Goal: Task Accomplishment & Management: Use online tool/utility

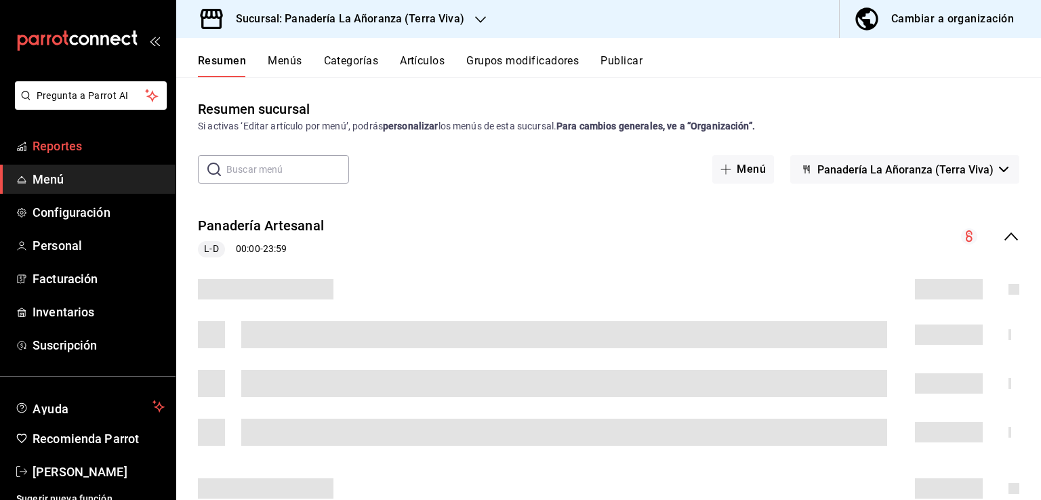
click at [79, 153] on span "Reportes" at bounding box center [99, 146] width 132 height 18
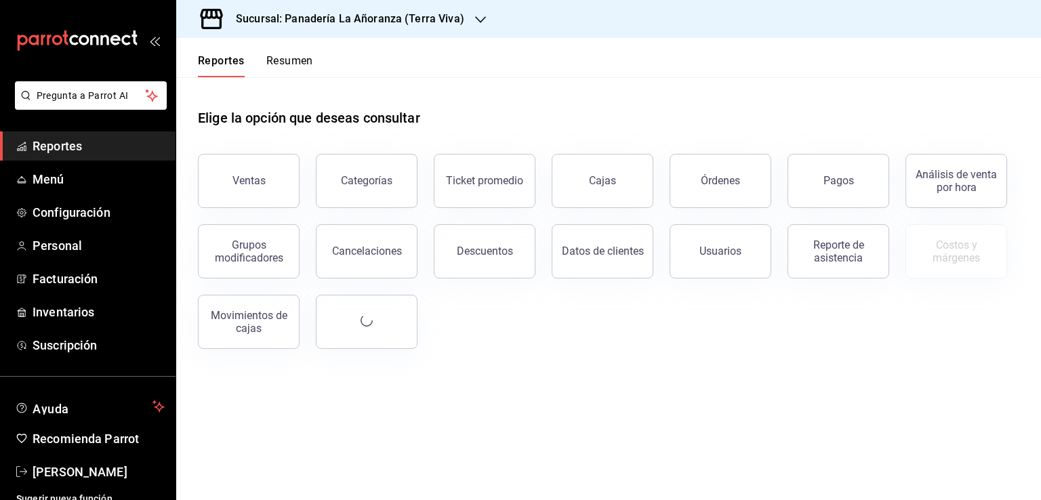
click at [707, 180] on div "Órdenes" at bounding box center [720, 180] width 39 height 13
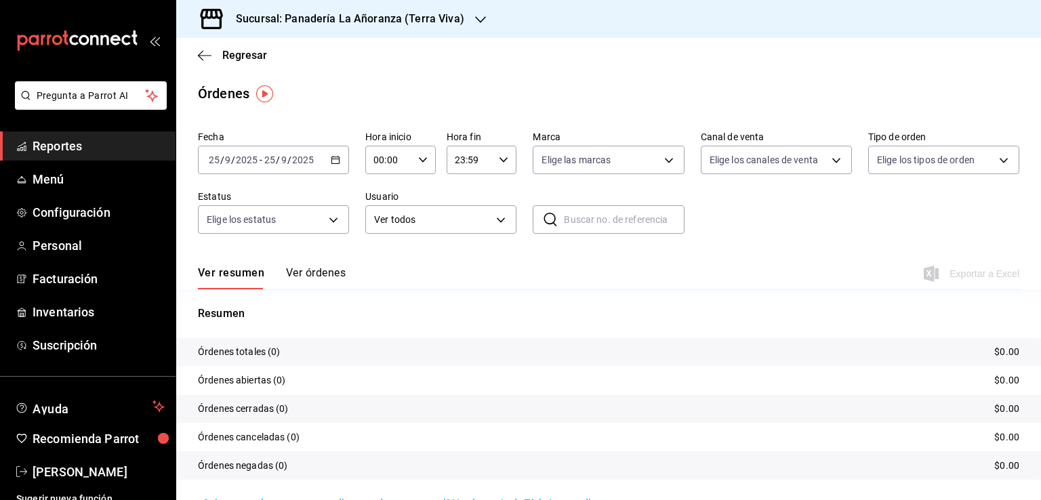
click at [64, 139] on span "Reportes" at bounding box center [99, 146] width 132 height 18
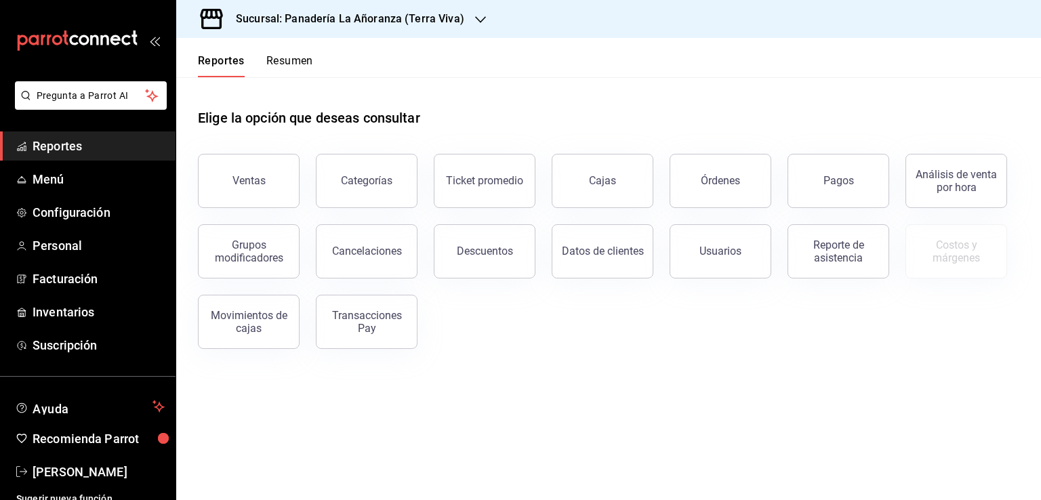
click at [466, 20] on div "Sucursal: Panadería La Añoranza (Terra Viva)" at bounding box center [339, 19] width 304 height 38
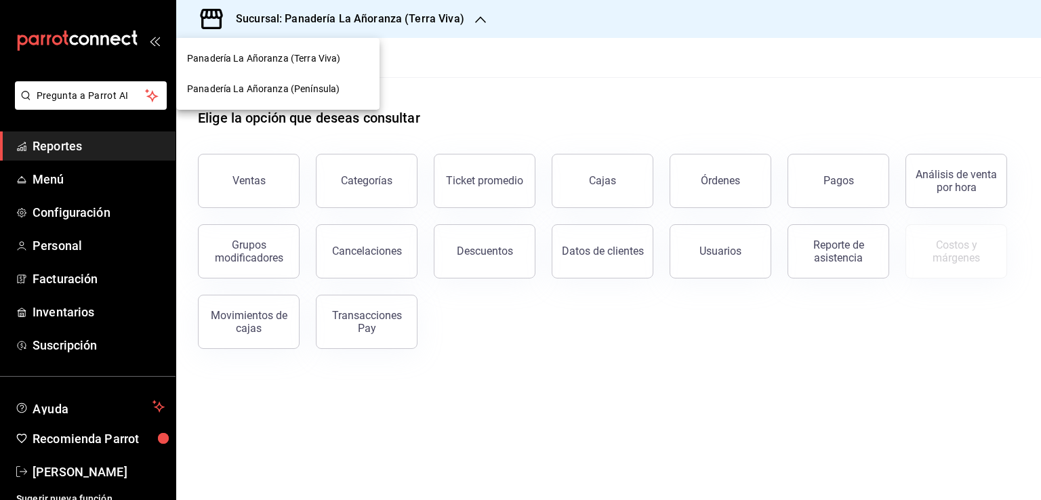
click at [344, 87] on div "Panadería La Añoranza (Península)" at bounding box center [278, 89] width 182 height 14
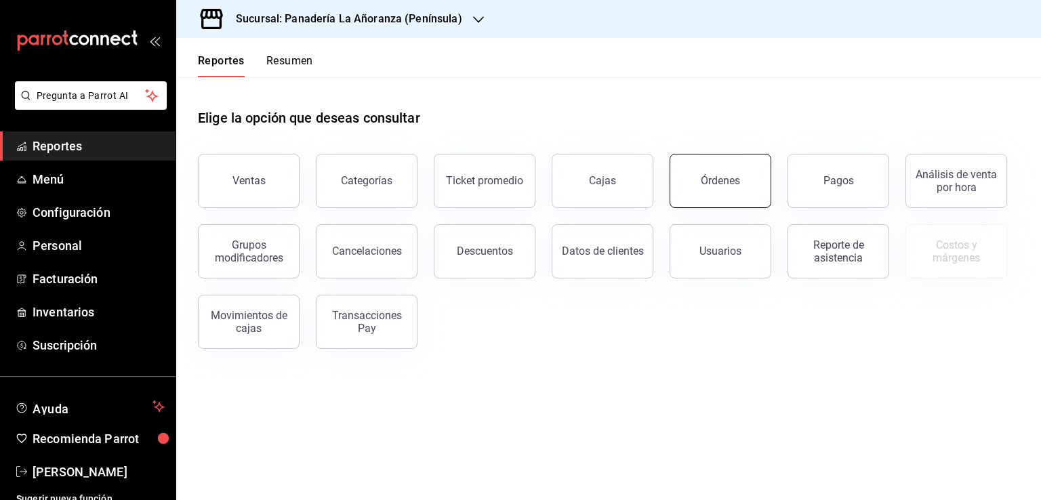
click at [745, 185] on button "Órdenes" at bounding box center [720, 181] width 102 height 54
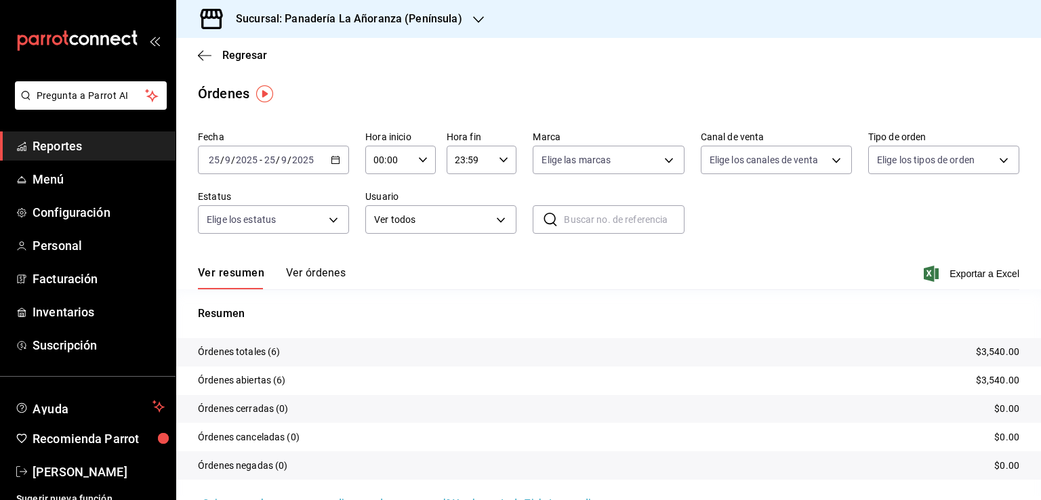
click at [66, 146] on span "Reportes" at bounding box center [99, 146] width 132 height 18
